Goal: Task Accomplishment & Management: Manage account settings

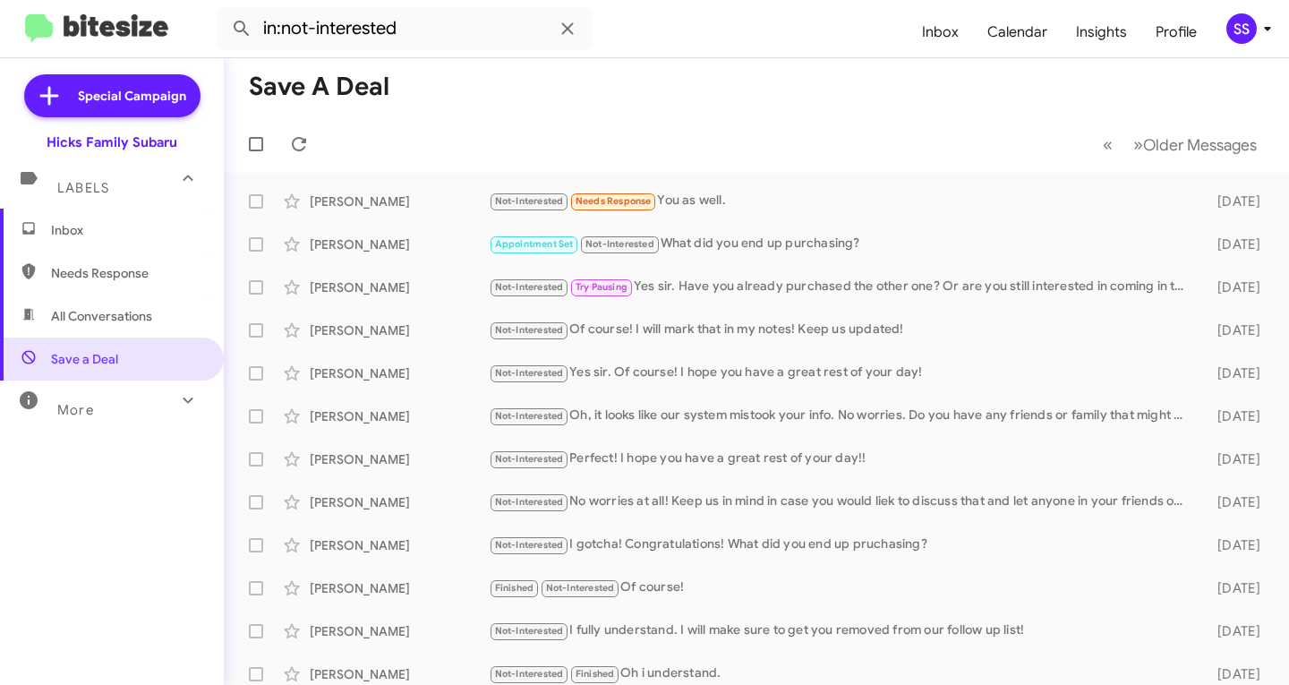
click at [103, 234] on span "Inbox" at bounding box center [127, 230] width 152 height 18
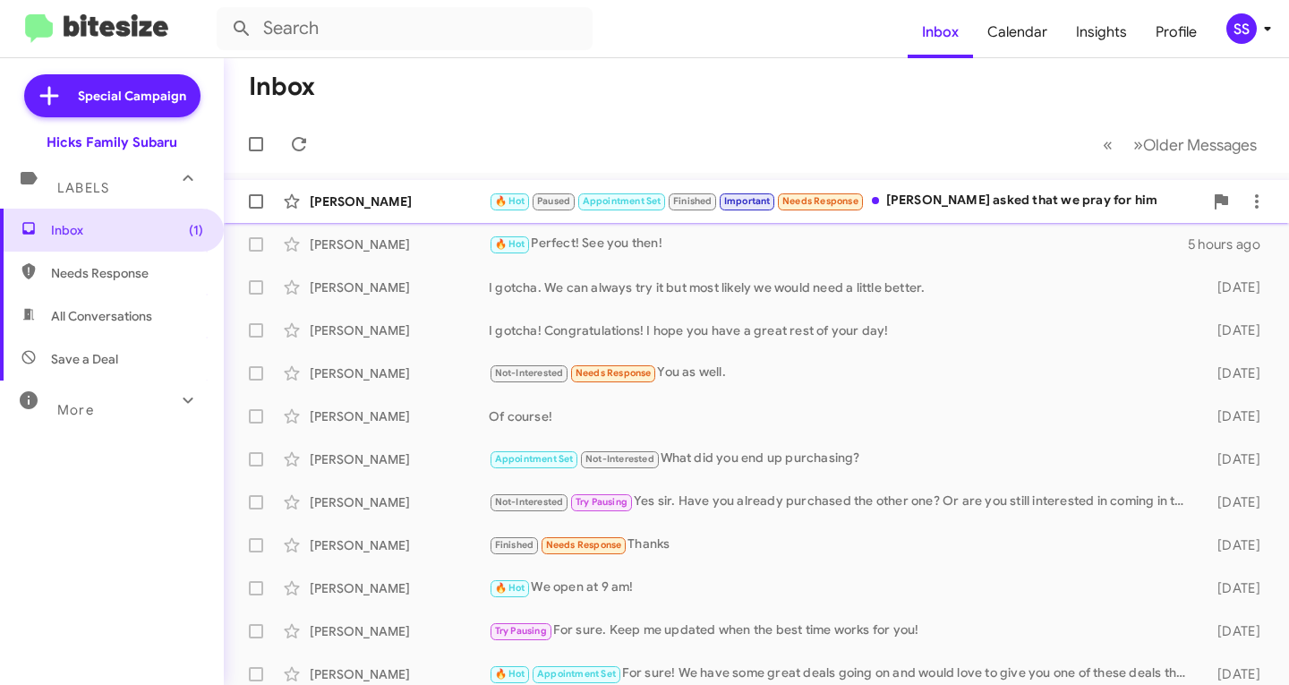
click at [913, 196] on div "🔥 Hot Paused Appointment Set Finished Important Needs Response [PERSON_NAME] as…" at bounding box center [846, 201] width 714 height 21
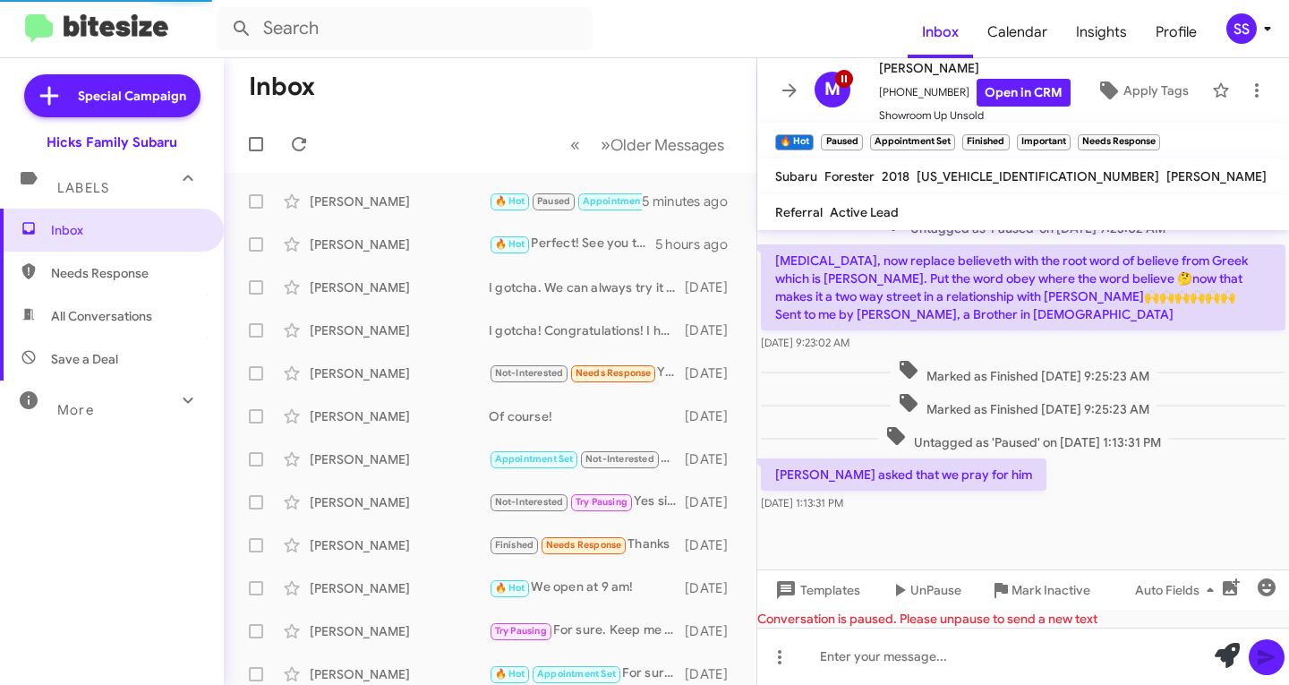
scroll to position [1760, 0]
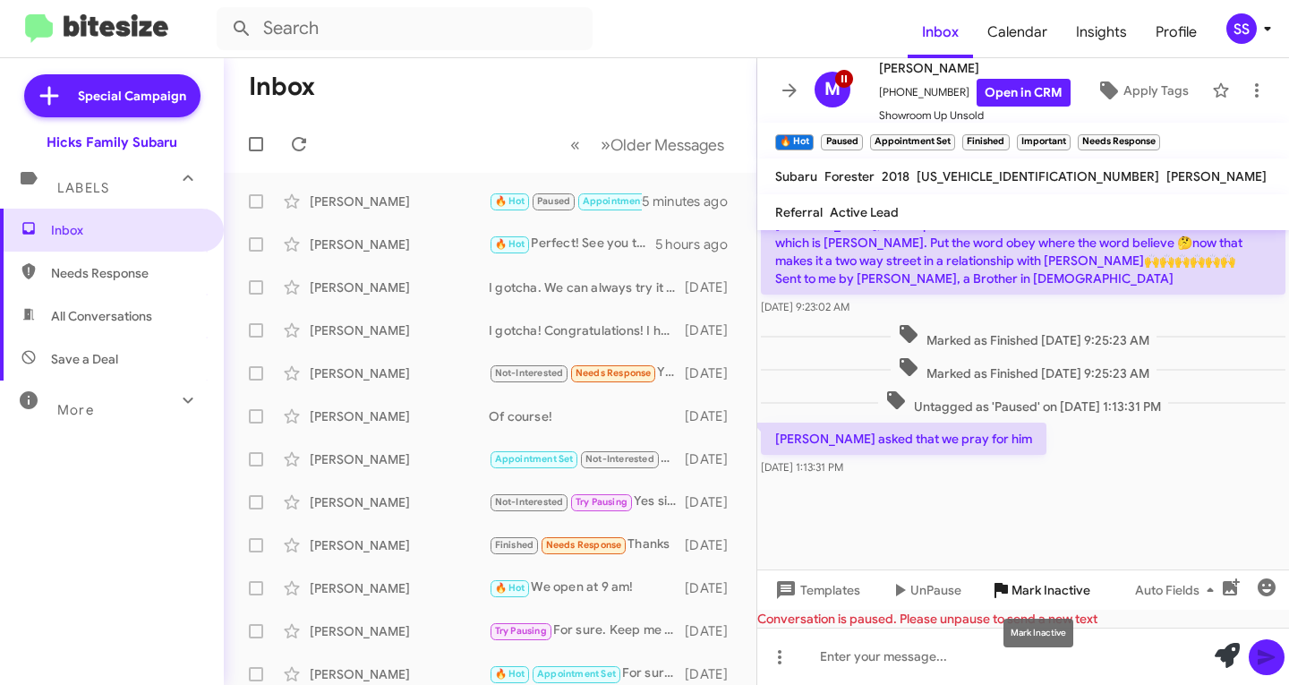
click at [1040, 591] on span "Mark Inactive" at bounding box center [1050, 590] width 79 height 32
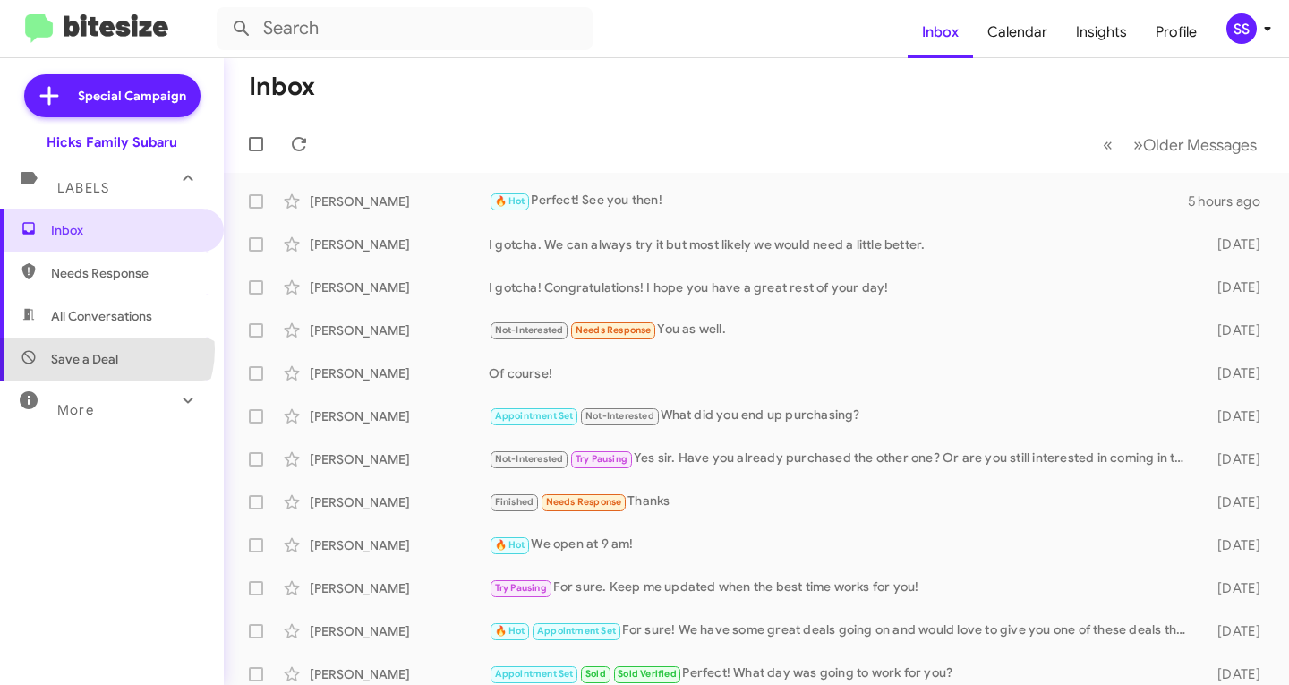
click at [99, 349] on span "Save a Deal" at bounding box center [112, 358] width 224 height 43
type input "in:not-interested"
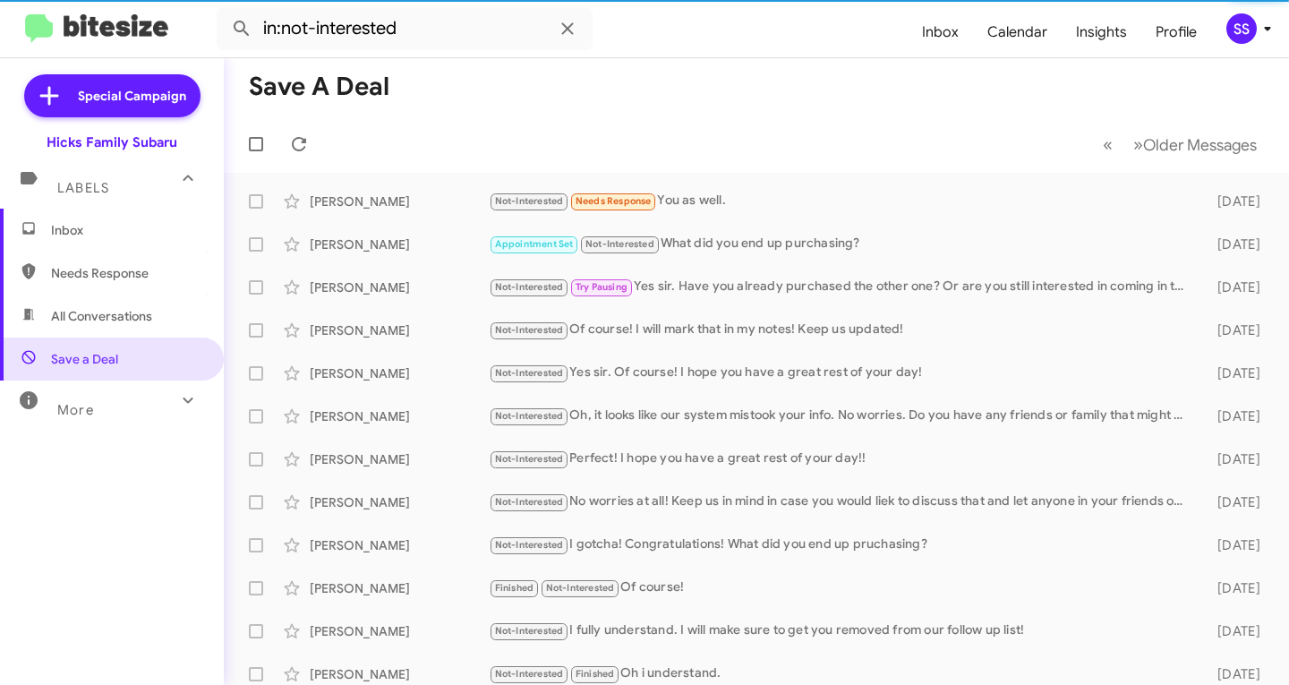
click at [81, 226] on span "Inbox" at bounding box center [127, 230] width 152 height 18
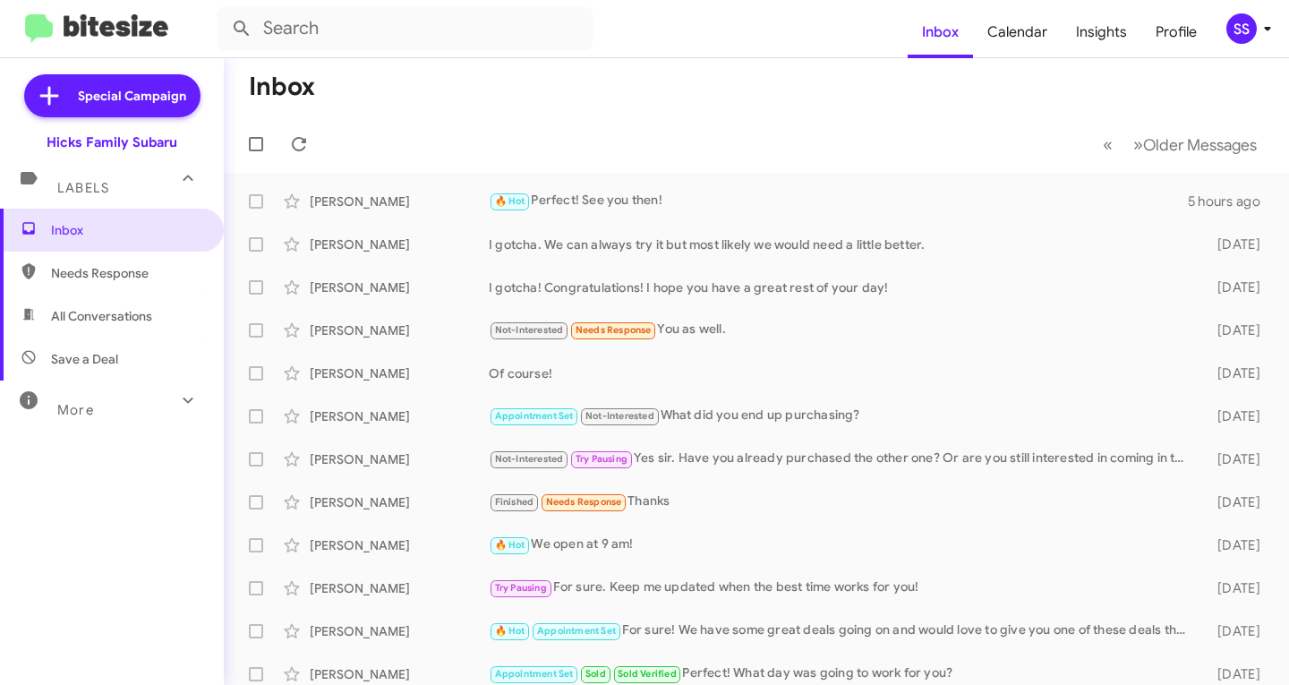
click at [96, 358] on span "Save a Deal" at bounding box center [84, 359] width 67 height 18
type input "in:not-interested"
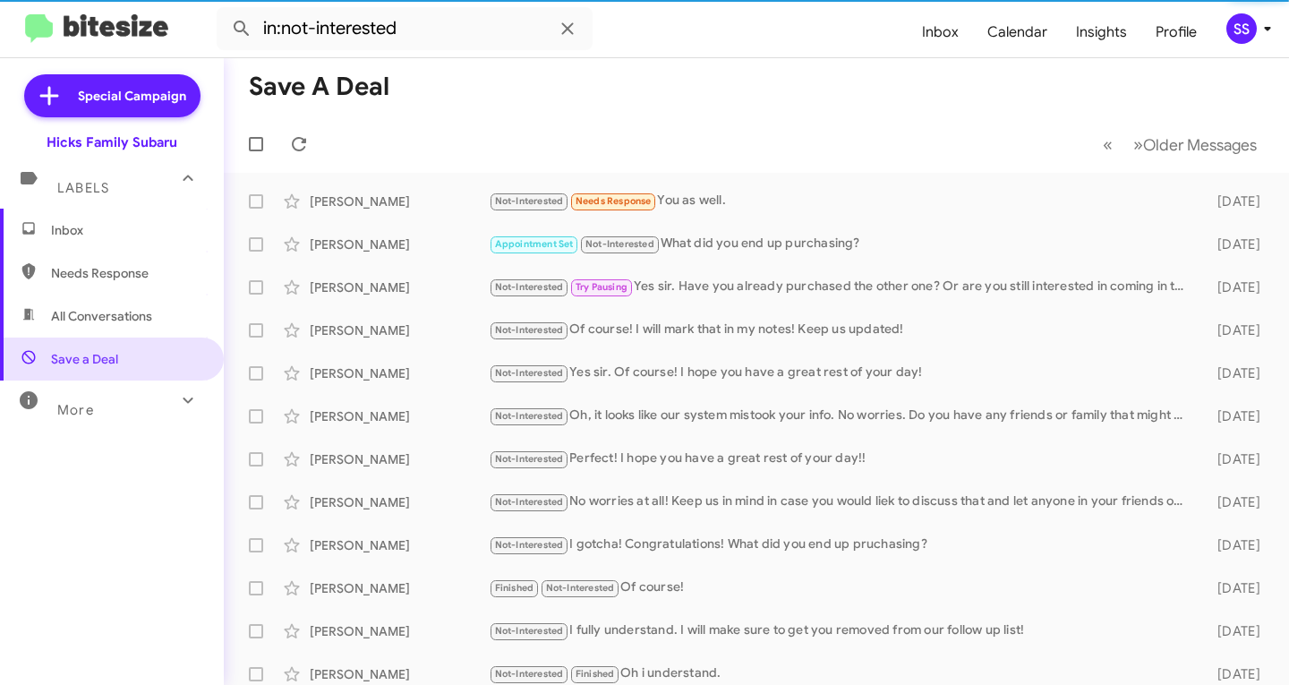
click at [121, 236] on span "Inbox" at bounding box center [127, 230] width 152 height 18
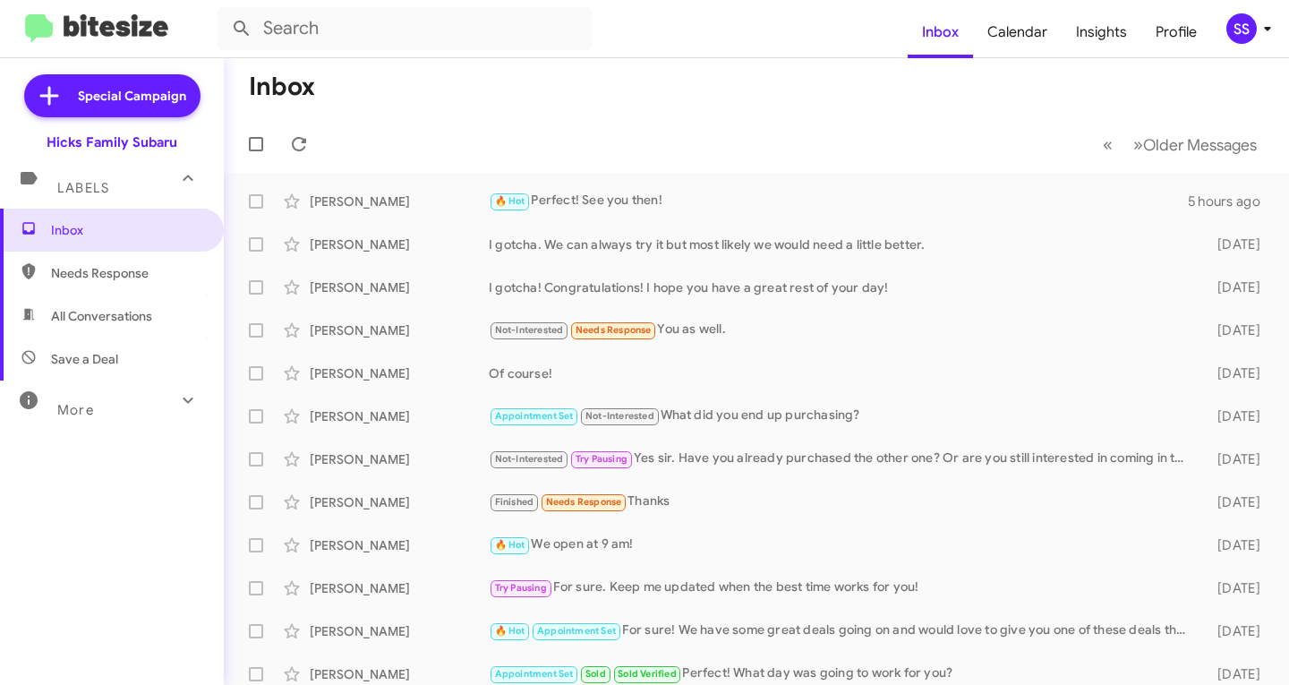
click at [94, 374] on span "Save a Deal" at bounding box center [112, 358] width 224 height 43
type input "in:not-interested"
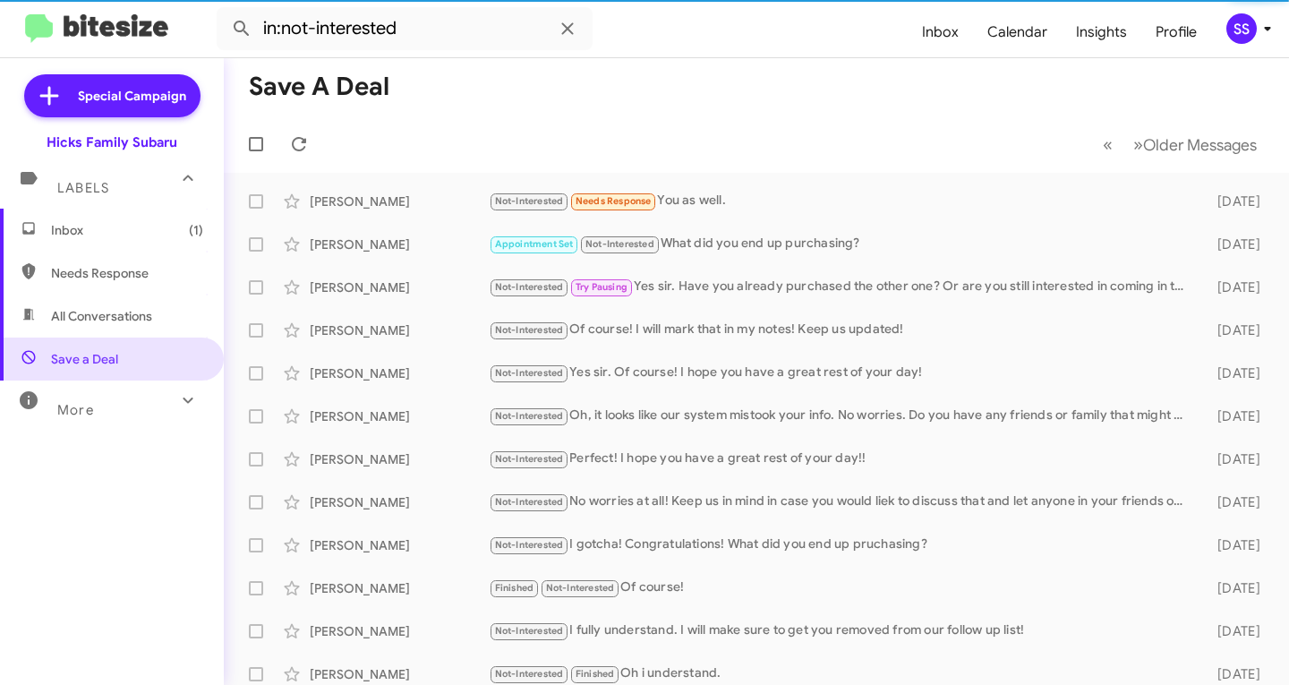
click at [127, 243] on span "Inbox (1)" at bounding box center [112, 230] width 224 height 43
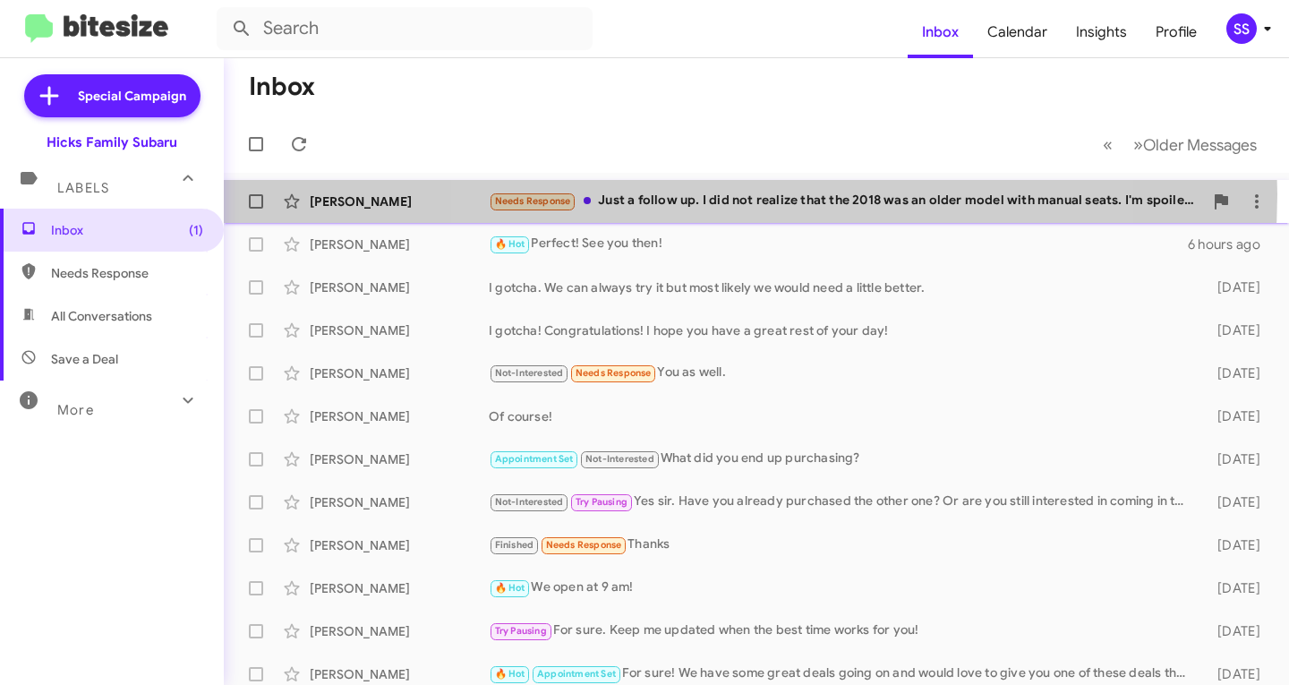
click at [750, 194] on div "Needs Response Just a follow up. I did not realize that the 2018 was an older m…" at bounding box center [846, 201] width 714 height 21
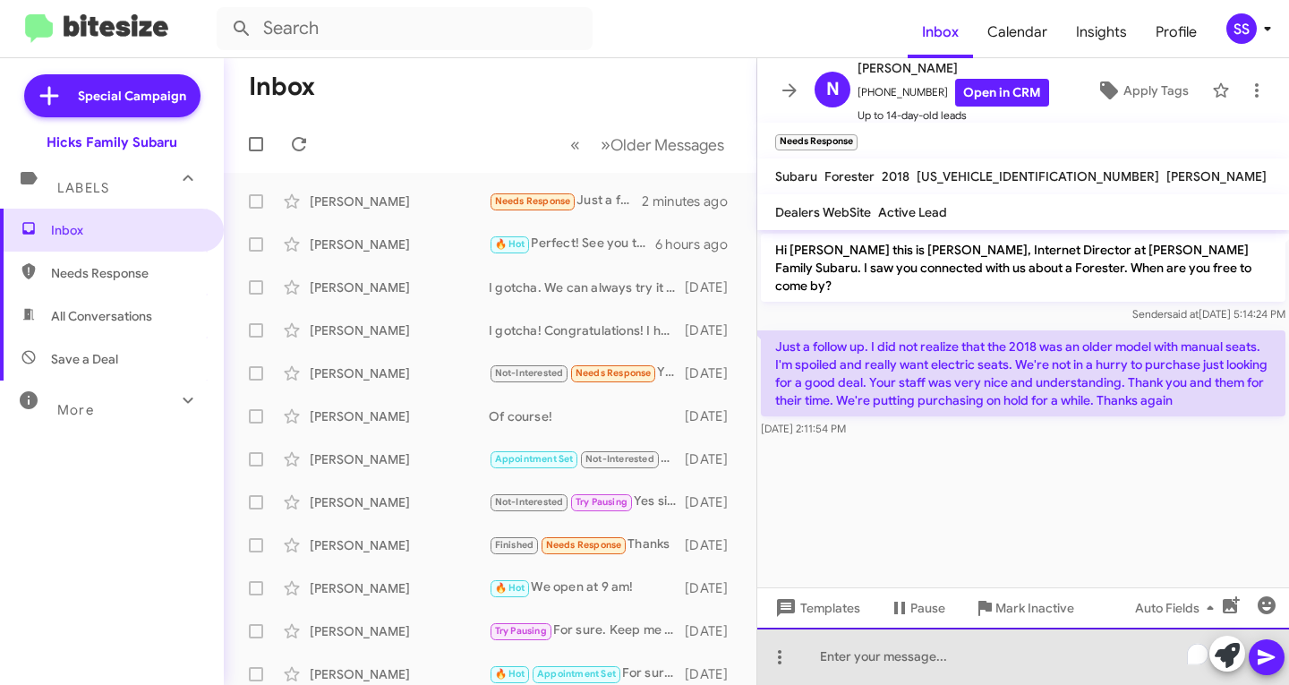
click at [920, 670] on div "To enrich screen reader interactions, please activate Accessibility in Grammarl…" at bounding box center [1023, 655] width 532 height 57
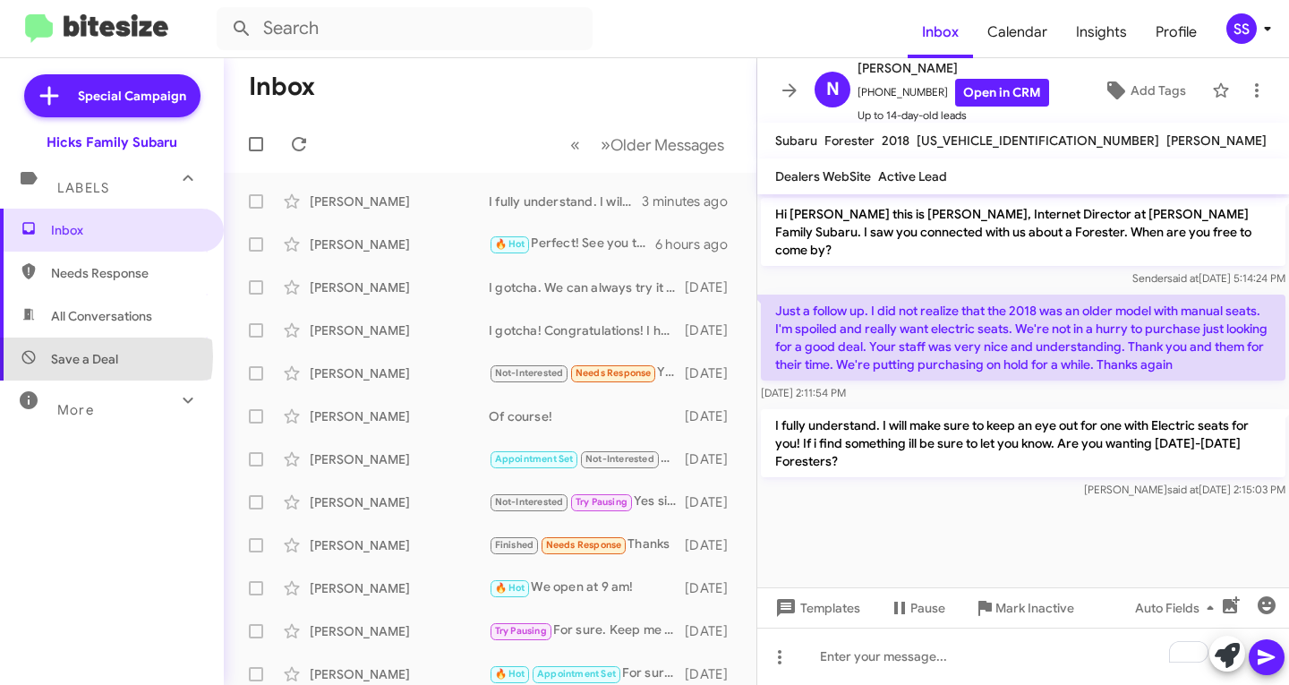
click at [85, 356] on span "Save a Deal" at bounding box center [84, 359] width 67 height 18
type input "in:not-interested"
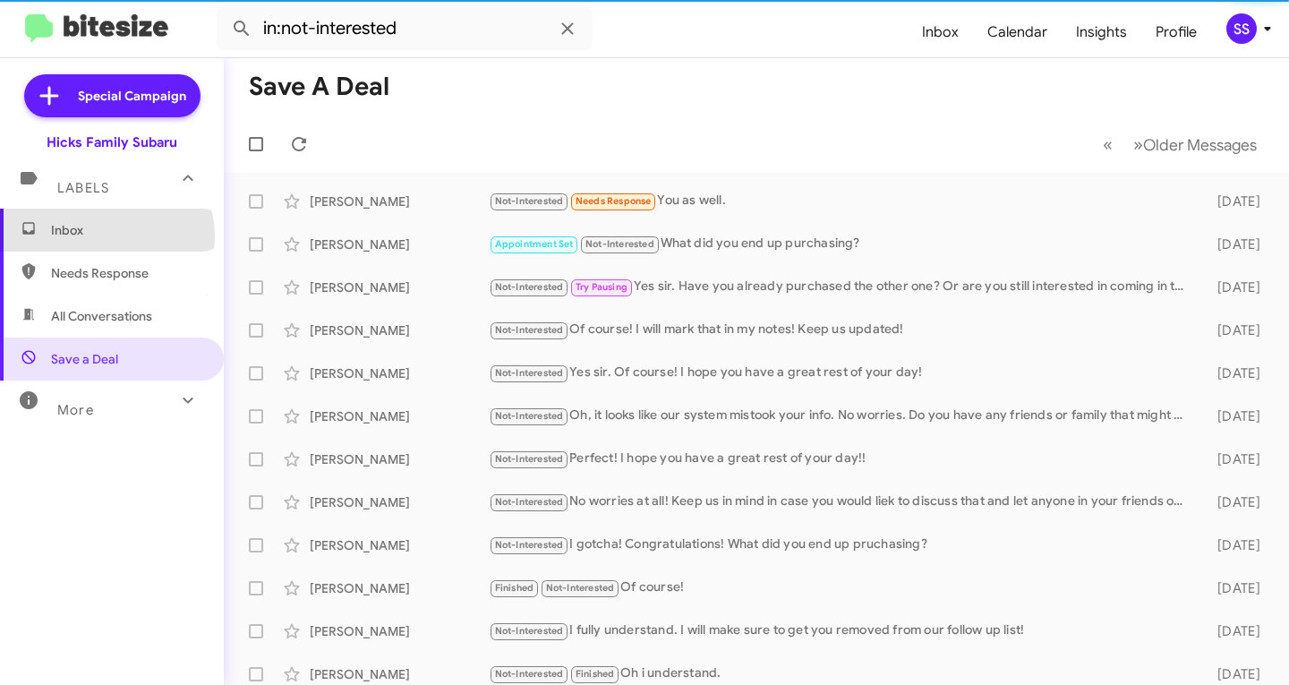
click at [106, 236] on span "Inbox" at bounding box center [127, 230] width 152 height 18
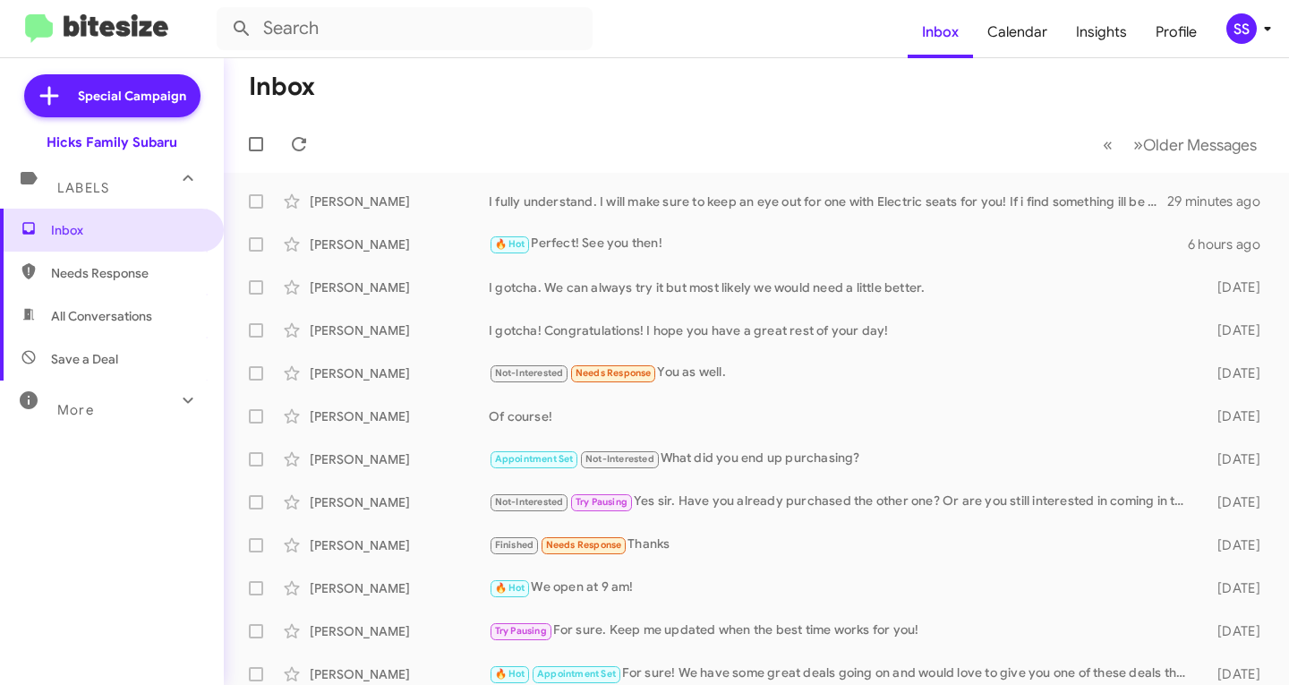
click at [72, 352] on span "Save a Deal" at bounding box center [84, 359] width 67 height 18
type input "in:not-interested"
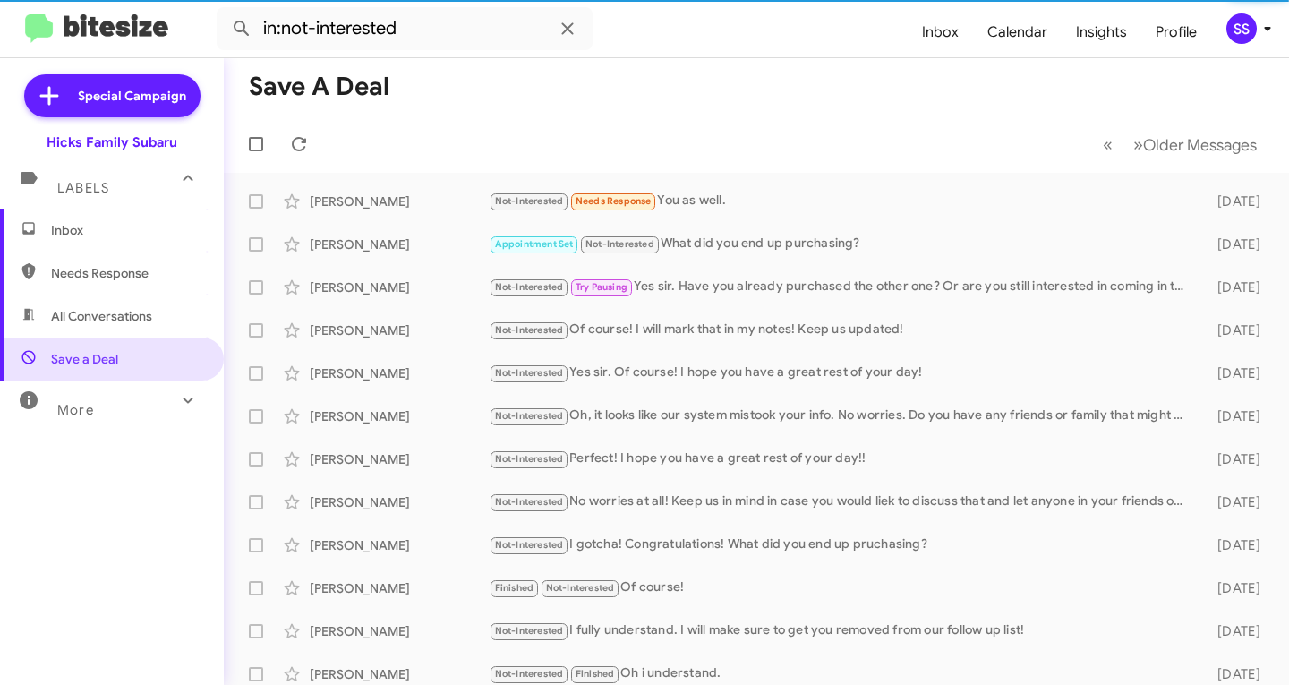
click at [111, 231] on span "Inbox" at bounding box center [127, 230] width 152 height 18
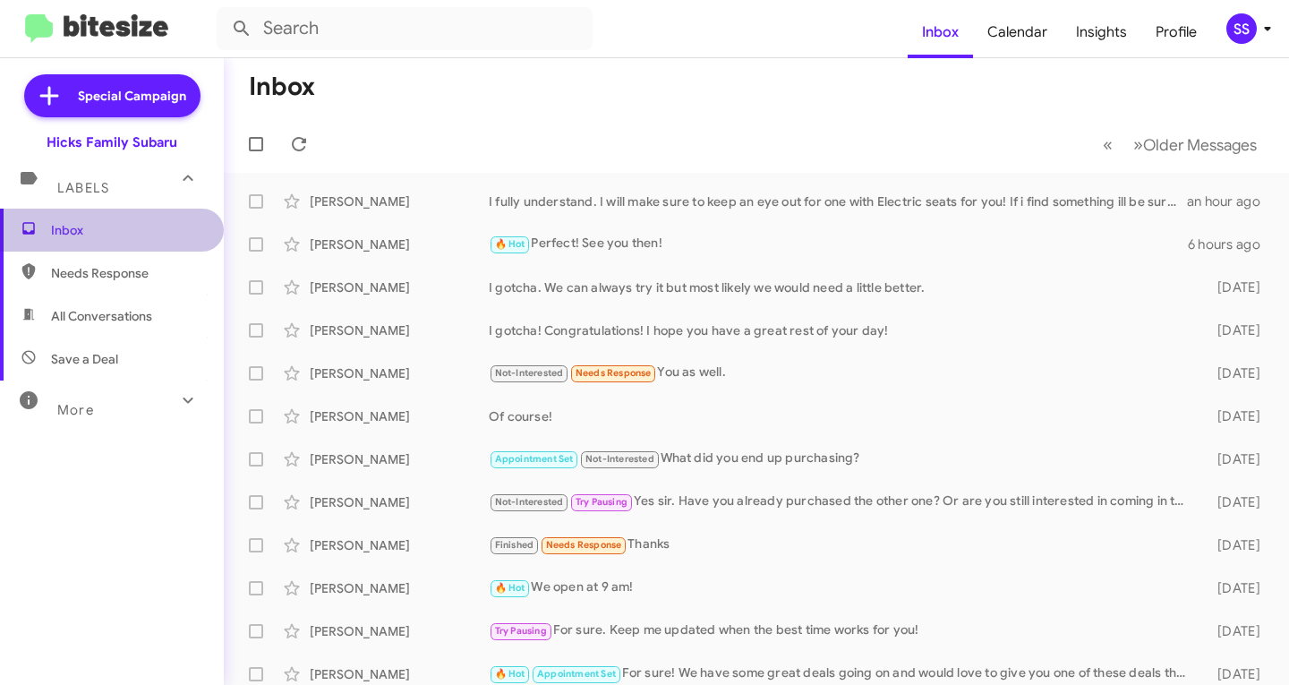
click at [132, 239] on span "Inbox" at bounding box center [112, 230] width 224 height 43
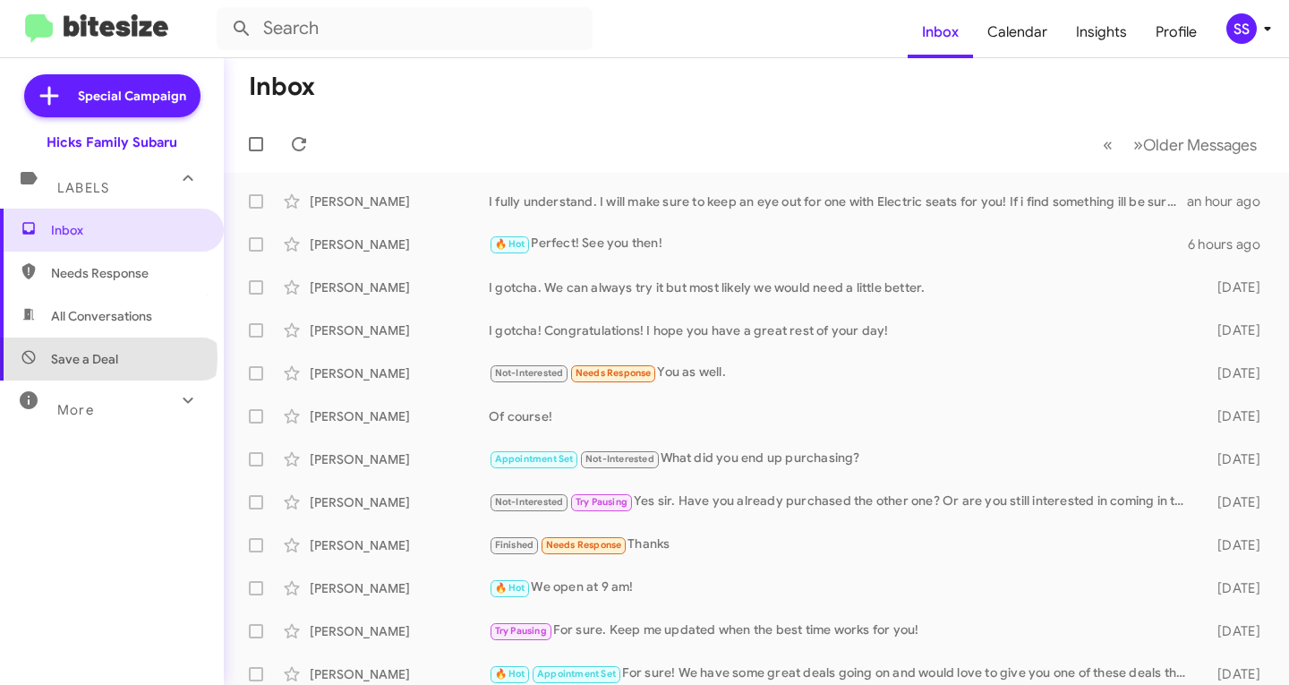
click at [107, 357] on span "Save a Deal" at bounding box center [84, 359] width 67 height 18
type input "in:not-interested"
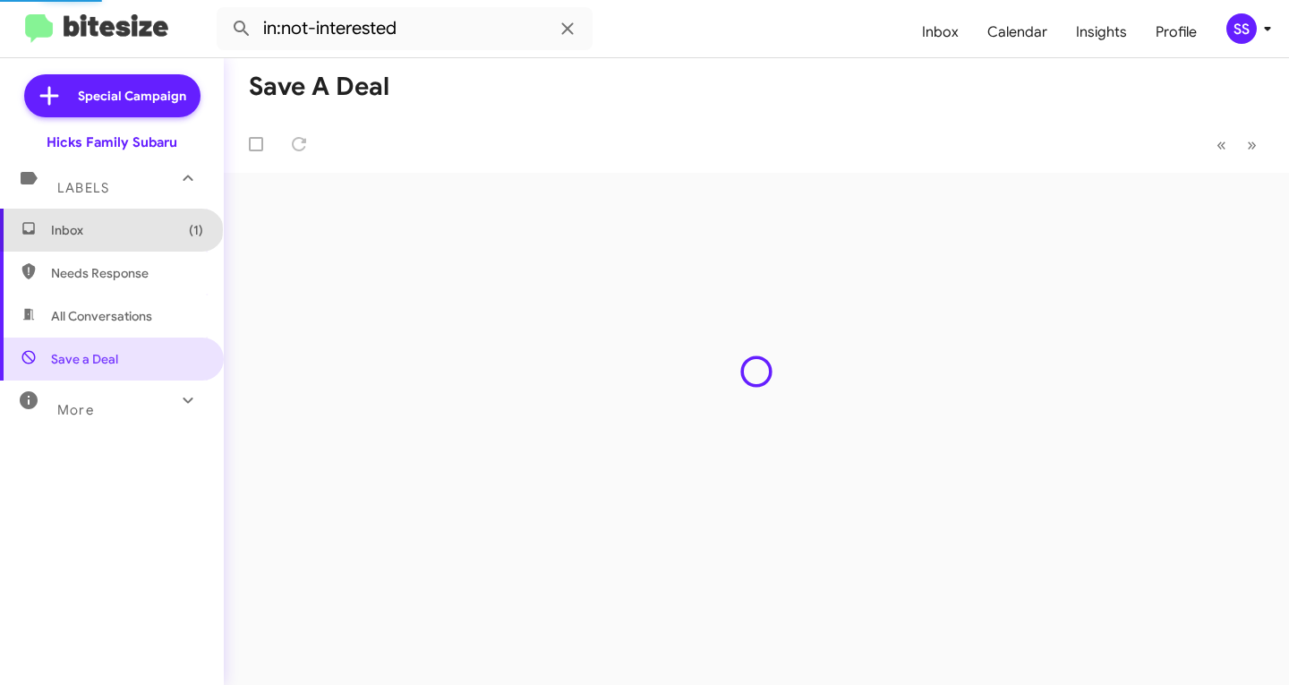
click at [110, 229] on span "Inbox (1)" at bounding box center [127, 230] width 152 height 18
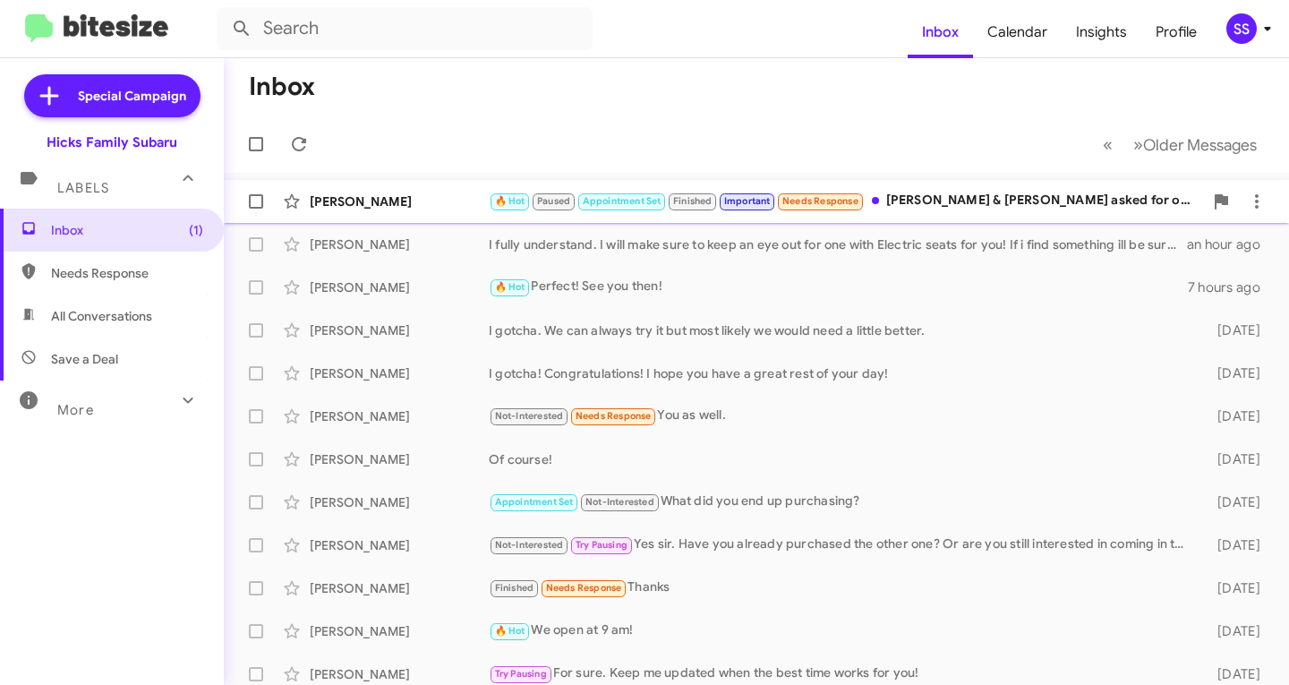
click at [1037, 209] on div "🔥 Hot Paused Appointment Set Finished Important Needs Response [PERSON_NAME] & …" at bounding box center [846, 201] width 714 height 21
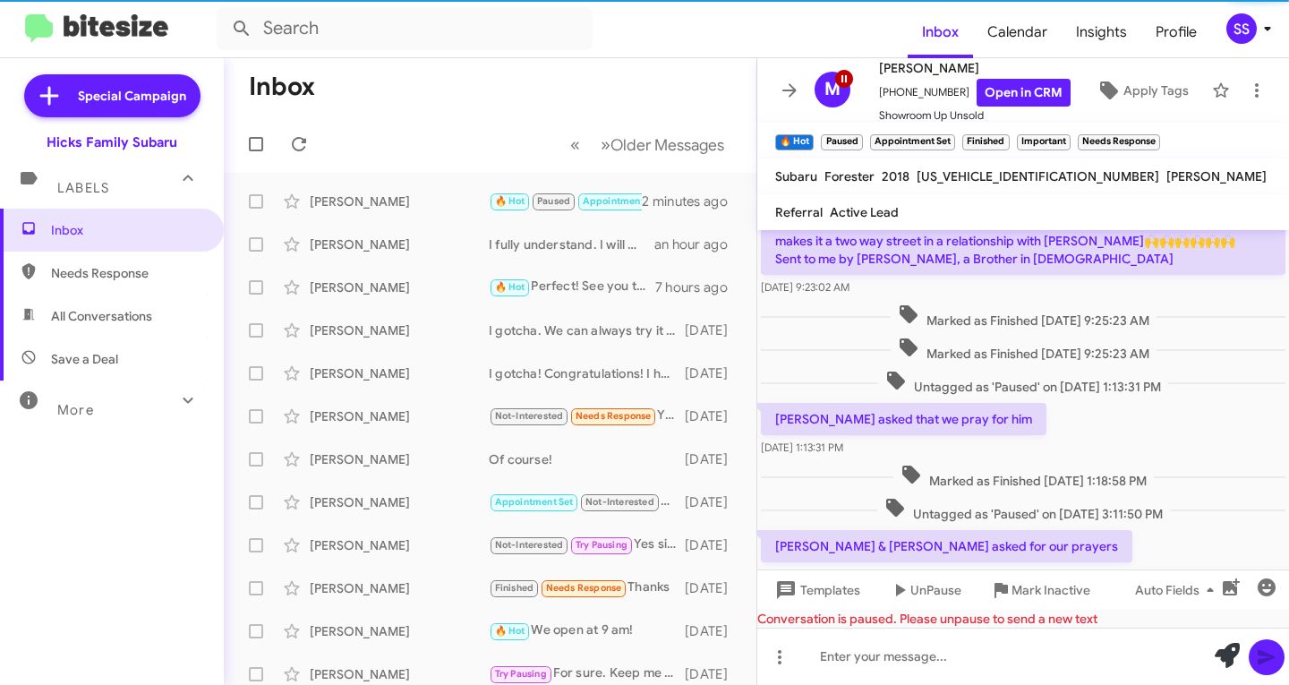
scroll to position [1599, 0]
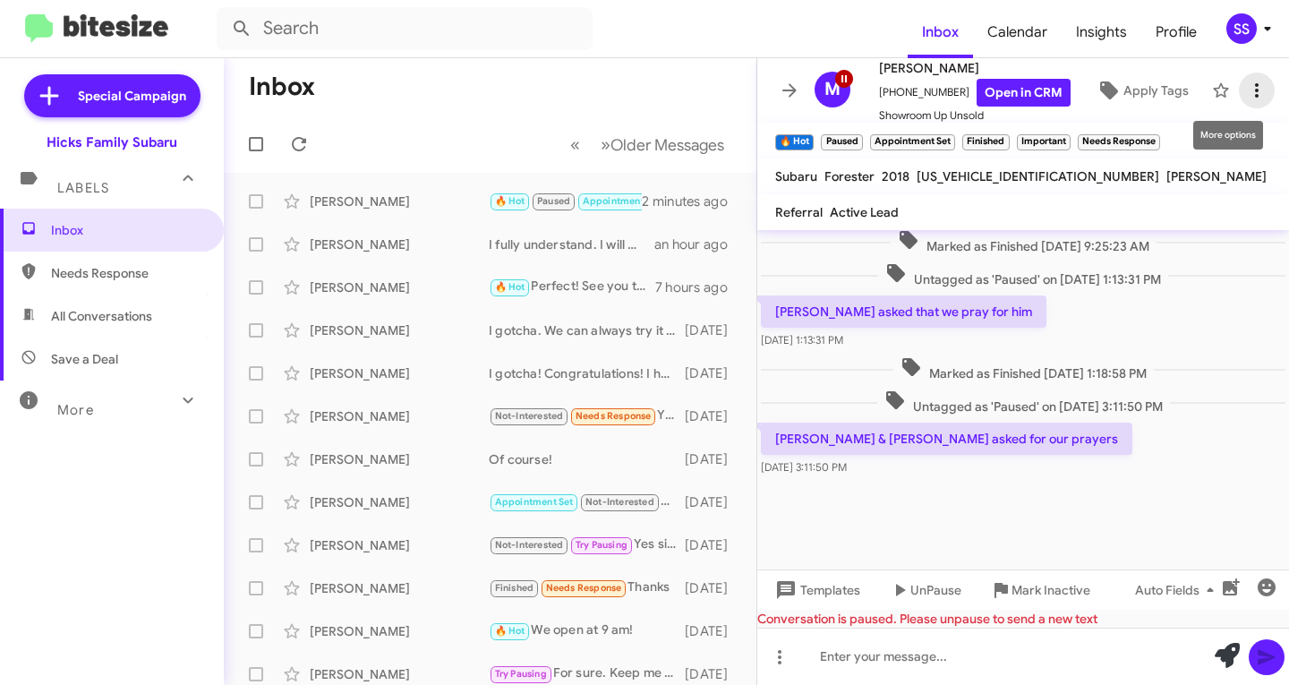
click at [1246, 89] on icon at bounding box center [1256, 90] width 21 height 21
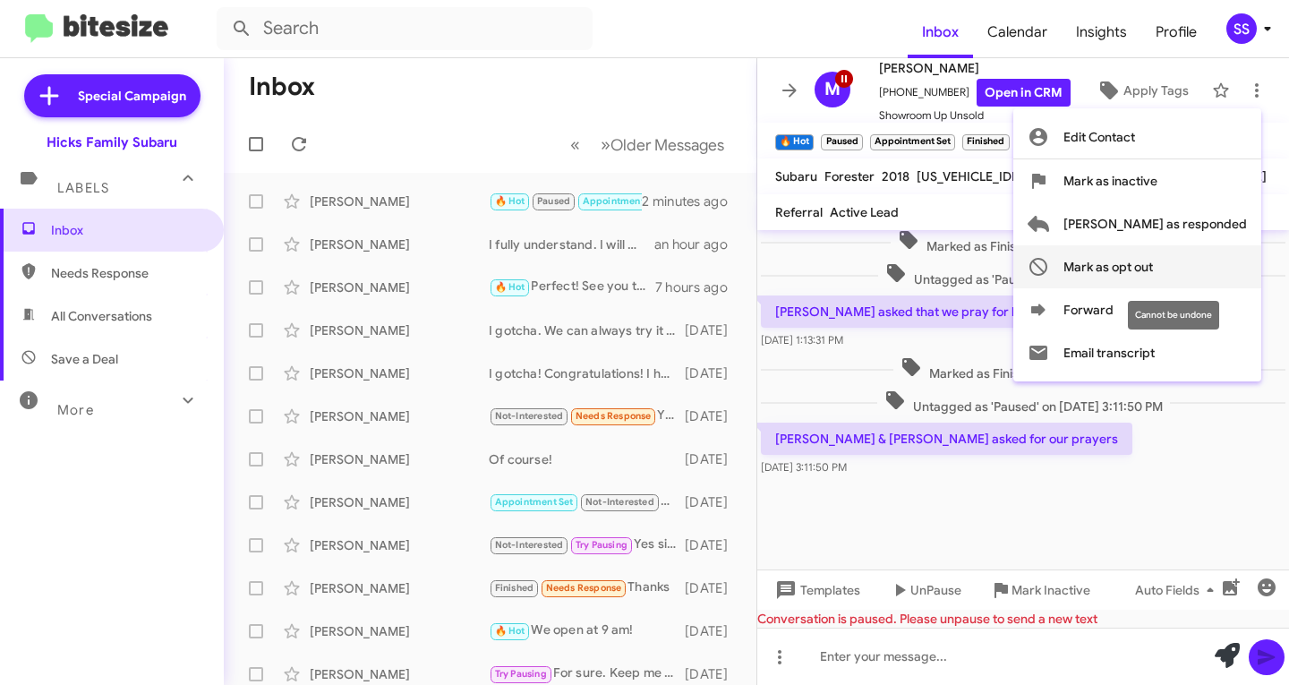
click at [1153, 268] on span "Mark as opt out" at bounding box center [1107, 266] width 89 height 43
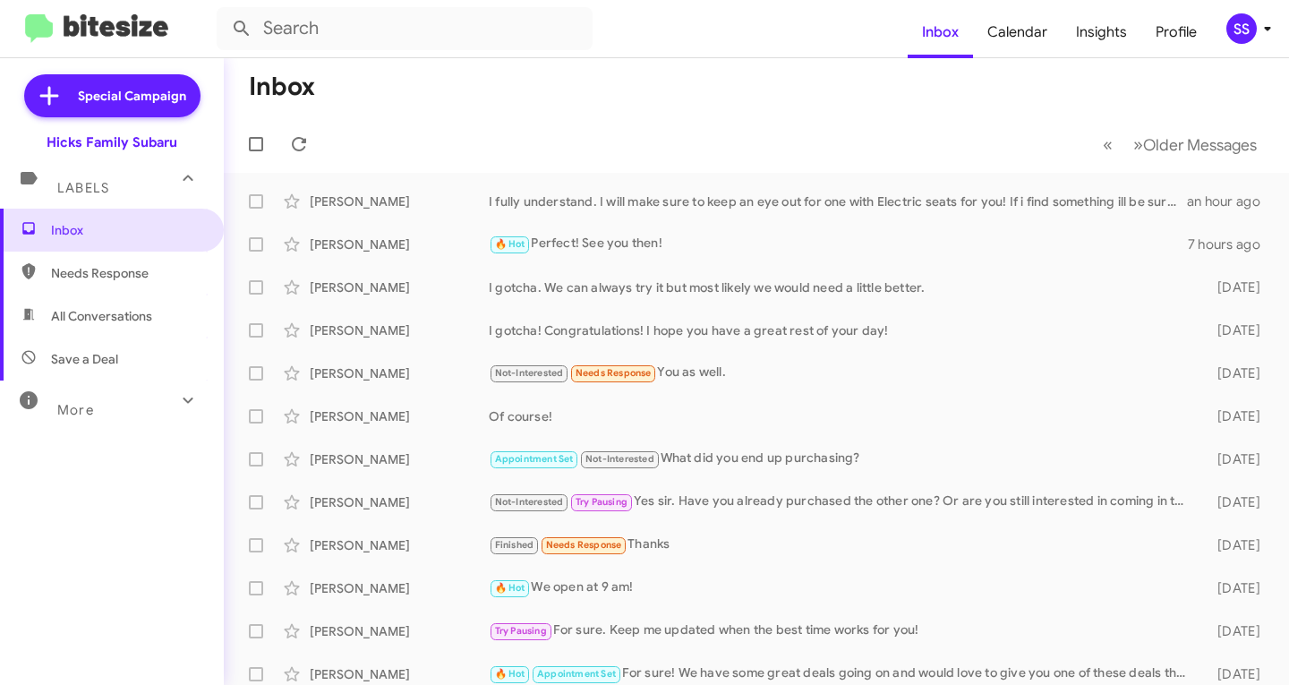
click at [968, 195] on div "I fully understand. I will make sure to keep an eye out for one with Electric s…" at bounding box center [838, 201] width 698 height 18
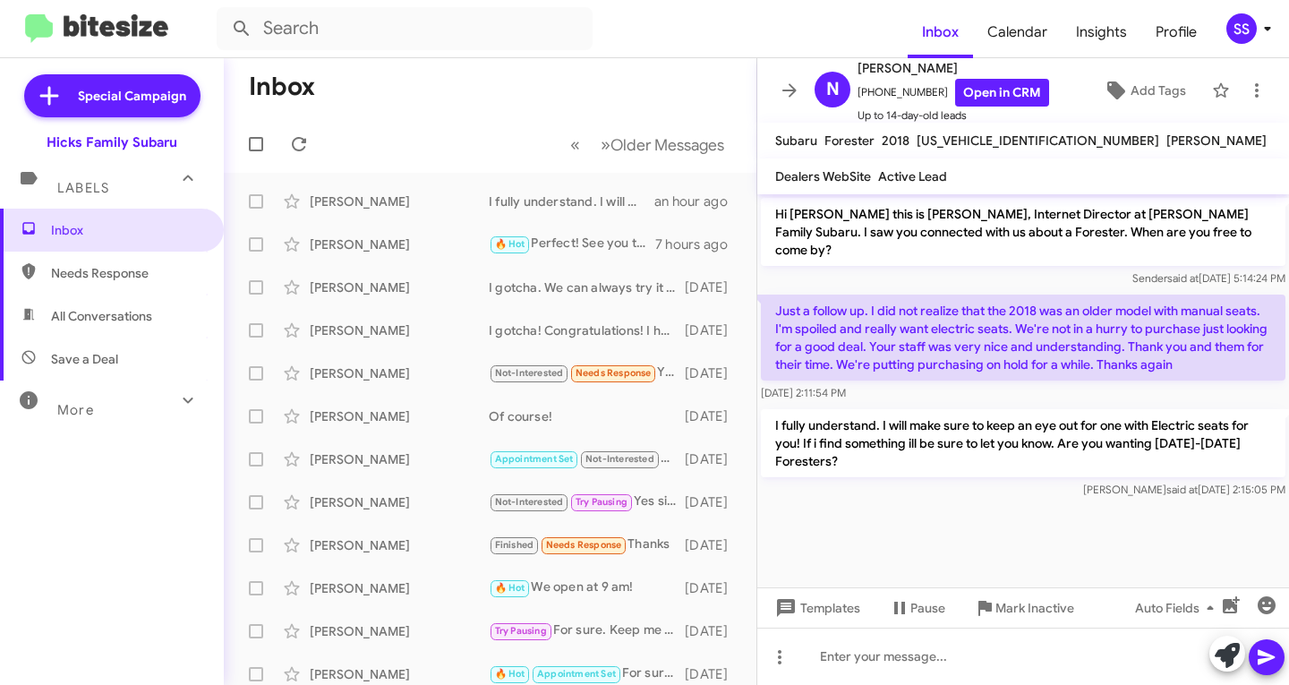
click at [121, 368] on span "Save a Deal" at bounding box center [112, 358] width 224 height 43
type input "in:not-interested"
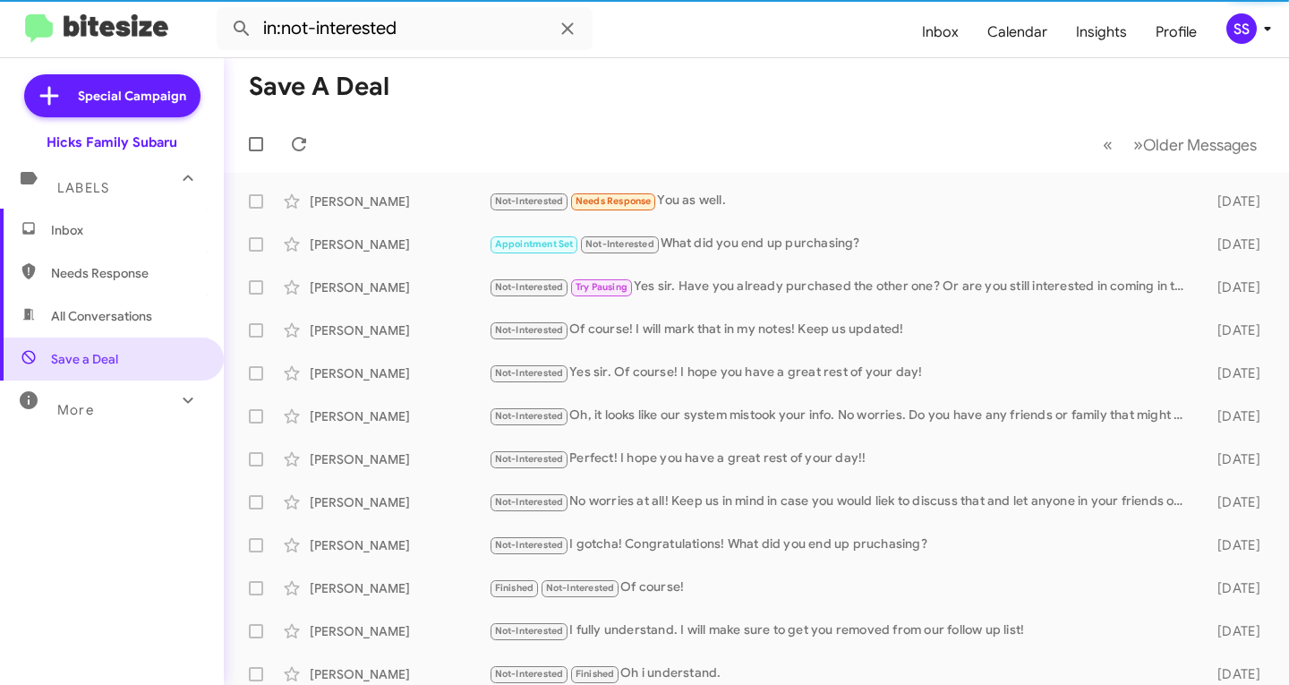
click at [124, 229] on span "Inbox" at bounding box center [127, 230] width 152 height 18
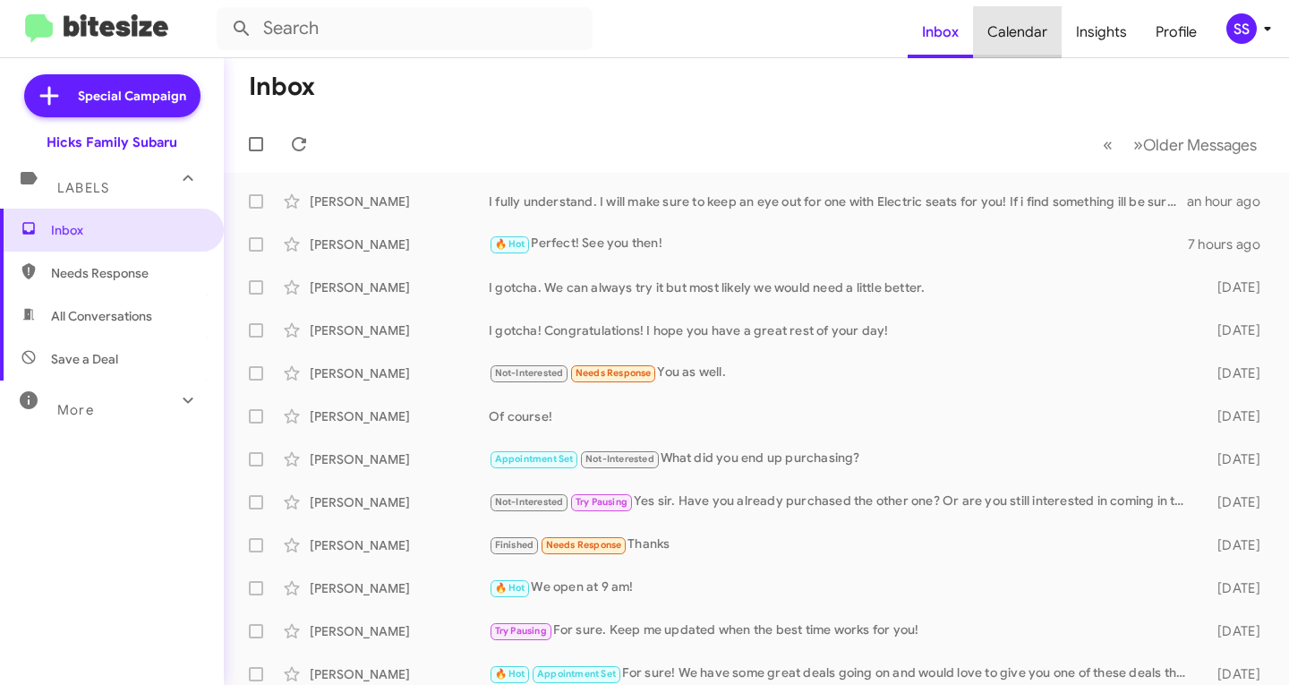
click at [1032, 41] on span "Calendar" at bounding box center [1017, 32] width 89 height 52
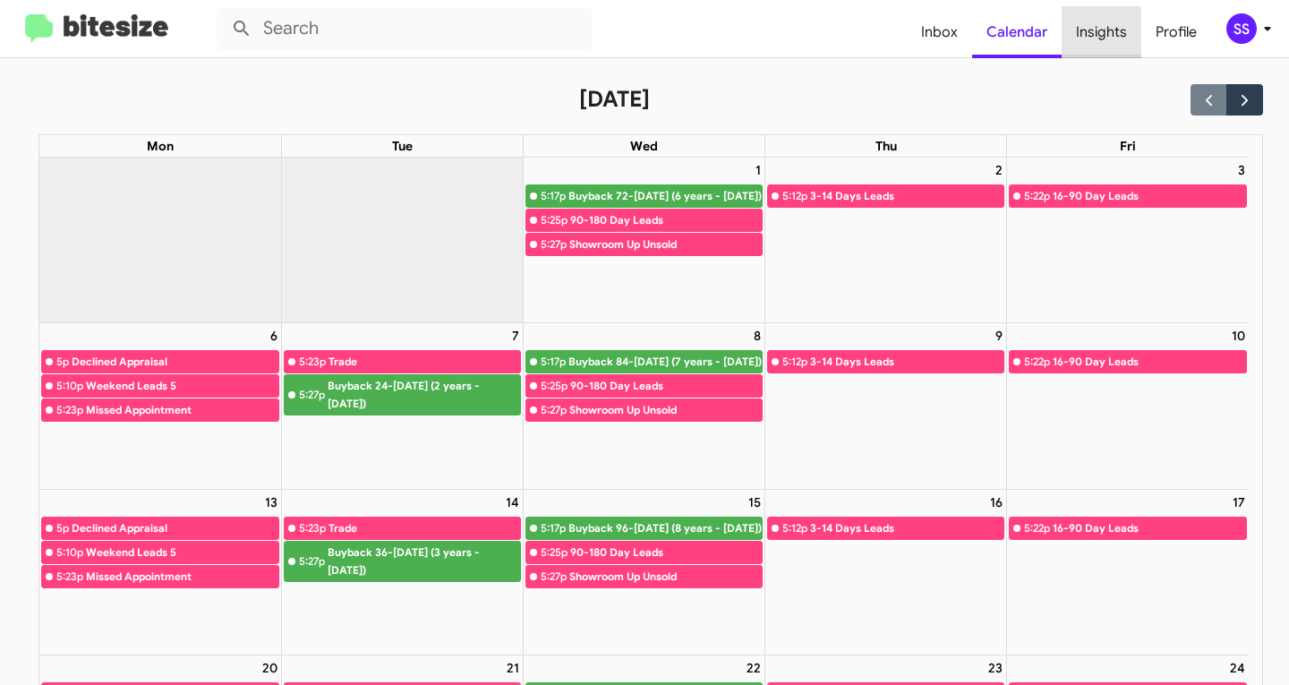
click at [1086, 43] on span "Insights" at bounding box center [1101, 32] width 80 height 52
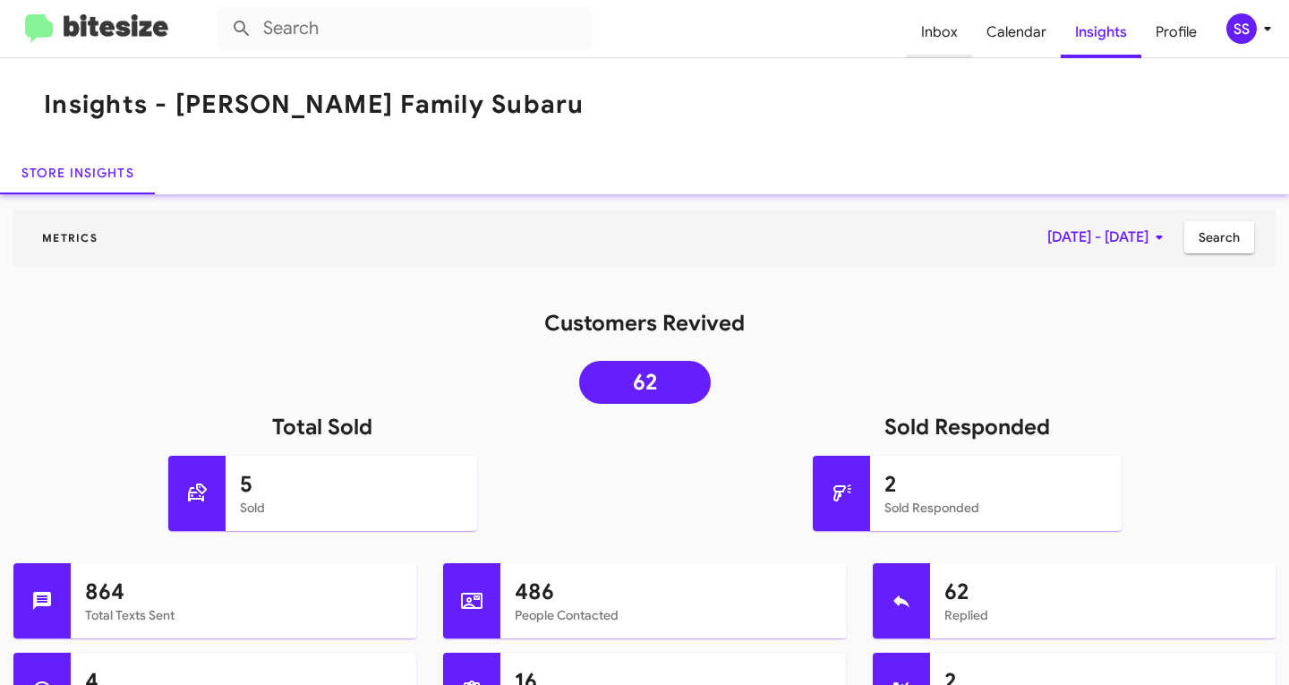
click at [922, 30] on span "Inbox" at bounding box center [939, 32] width 65 height 52
